Goal: Task Accomplishment & Management: Complete application form

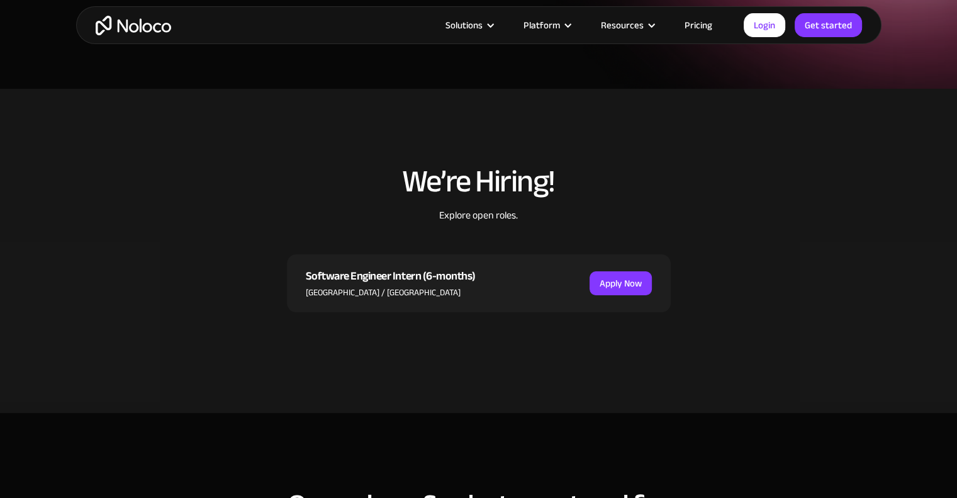
scroll to position [239, 0]
click at [539, 286] on div "Software Engineer Intern (6-months) Dublin / Barcelona Apply Now" at bounding box center [479, 283] width 384 height 58
click at [623, 284] on link "Apply Now" at bounding box center [621, 283] width 62 height 24
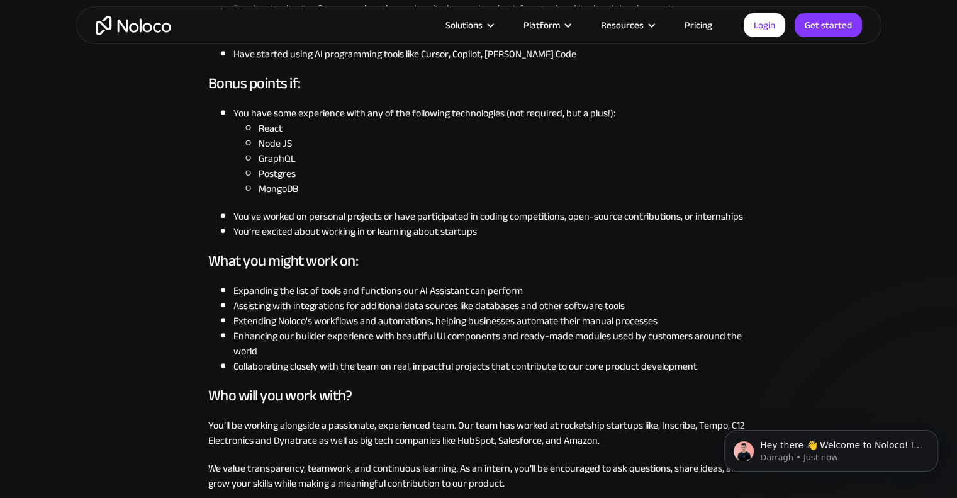
scroll to position [566, 0]
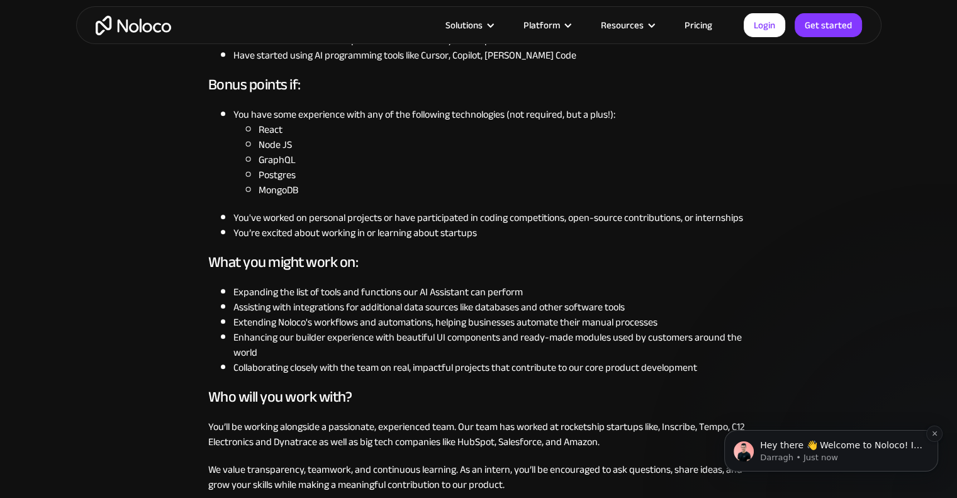
click at [859, 444] on p "Hey there 👋 Welcome to Noloco! If you have any questions, just reply to this me…" at bounding box center [841, 445] width 162 height 13
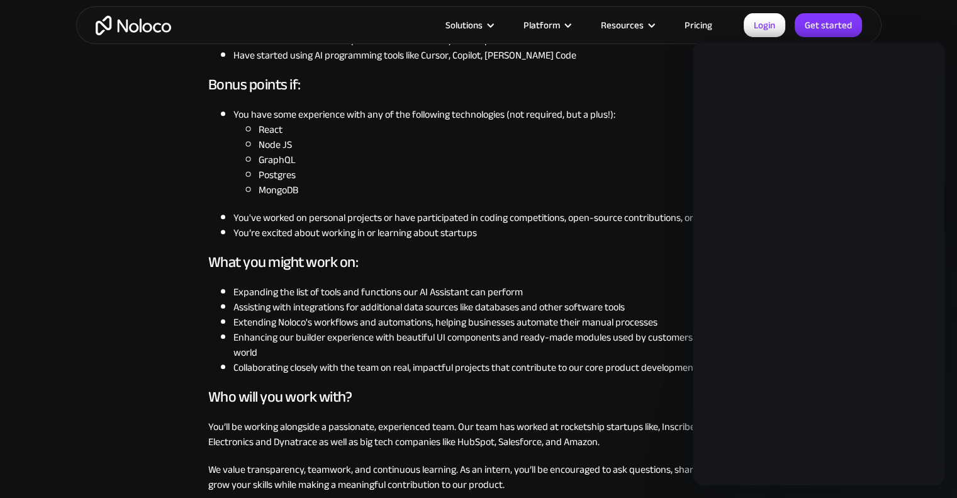
scroll to position [0, 0]
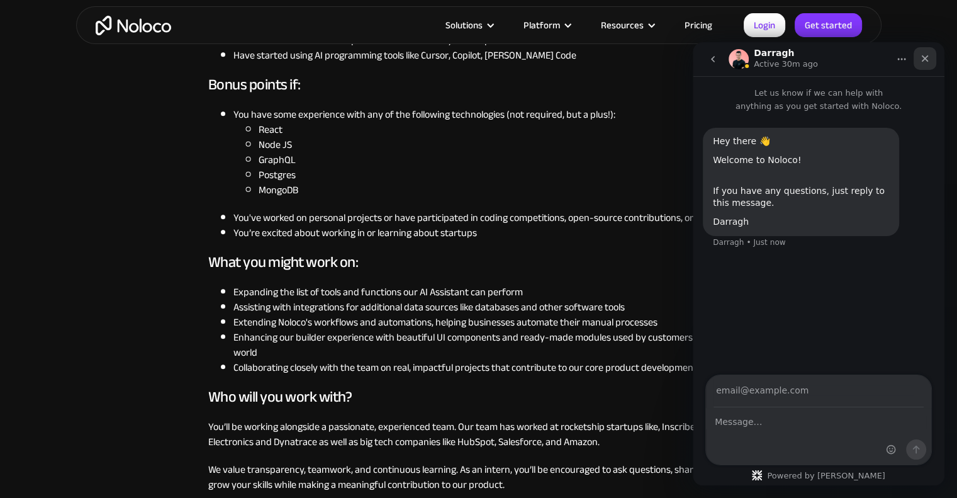
click at [924, 57] on icon "Close" at bounding box center [925, 58] width 7 height 7
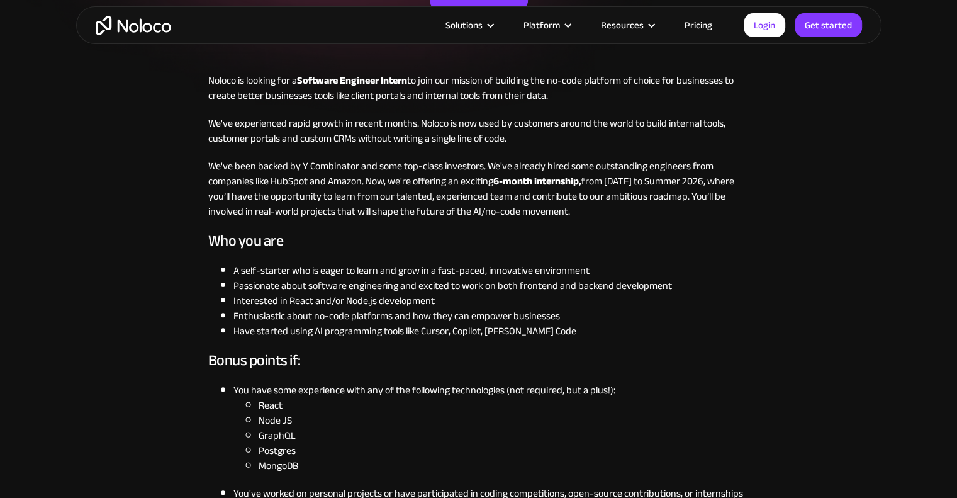
scroll to position [292, 0]
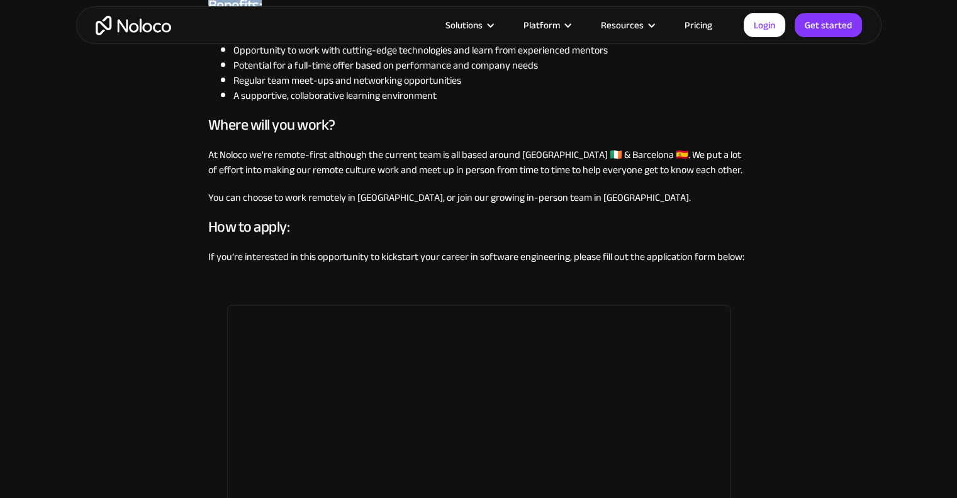
scroll to position [1044, 0]
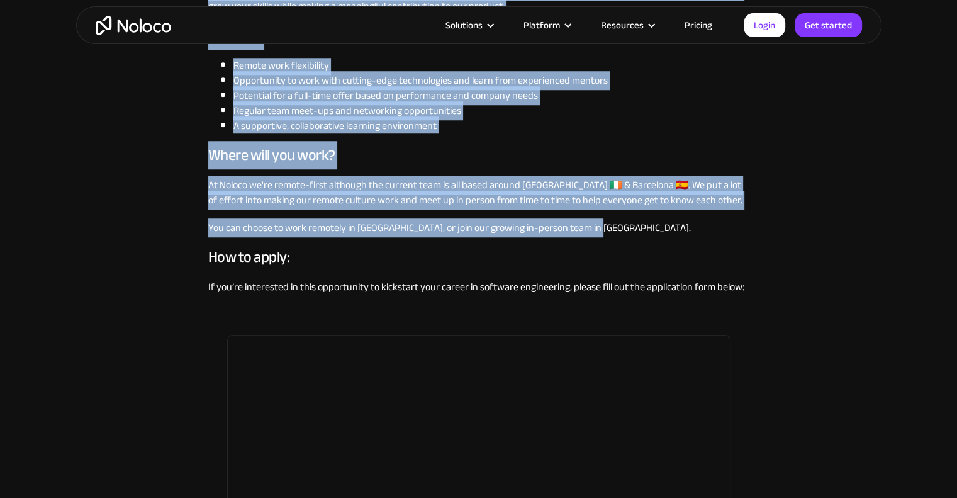
drag, startPoint x: 199, startPoint y: 203, endPoint x: 603, endPoint y: 222, distance: 403.8
copy div "Loremi do sitamet con a Elitsedd Eiusmodt Incidi ut labo etd magnaal en adminim…"
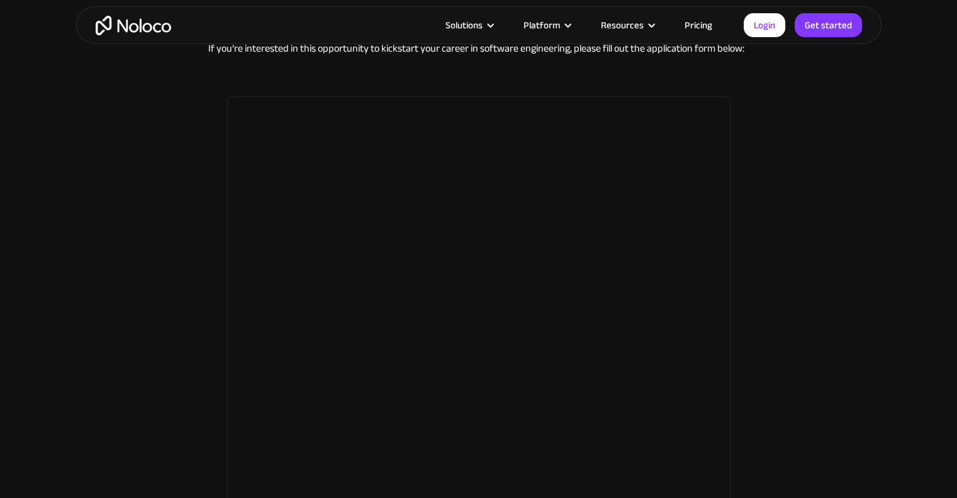
scroll to position [1170, 0]
